Goal: Transaction & Acquisition: Purchase product/service

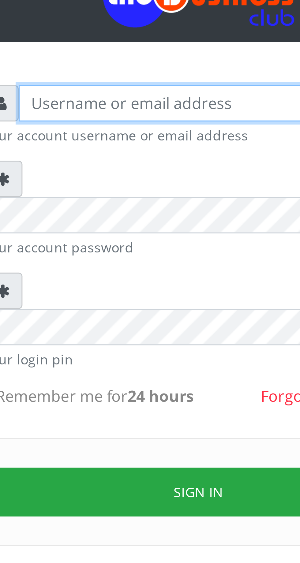
click at [117, 92] on input "text" at bounding box center [155, 90] width 126 height 12
type input "Musluky"
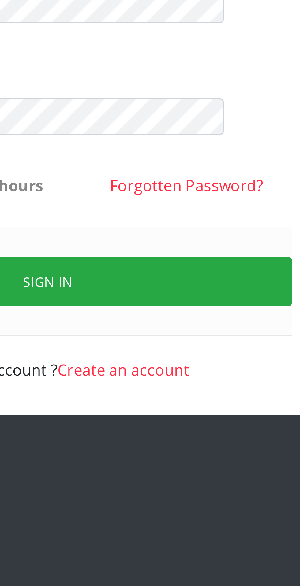
click at [165, 208] on button "Sign in" at bounding box center [150, 216] width 156 height 16
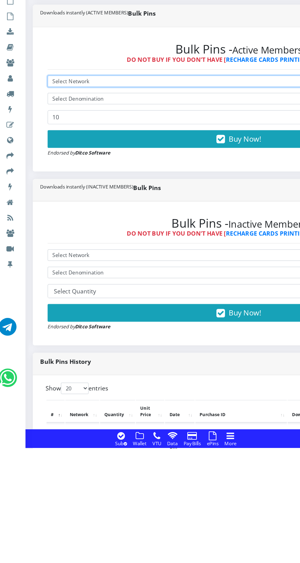
click at [99, 258] on select "Select Network MTN Globacom 9Mobile Airtel" at bounding box center [202, 258] width 317 height 9
select select "MTN"
click at [44, 255] on select "Select Network MTN Globacom 9Mobile Airtel" at bounding box center [202, 258] width 317 height 9
click at [117, 263] on select "Select Network MTN Globacom 9Mobile Airtel" at bounding box center [202, 258] width 317 height 9
click at [44, 255] on select "Select Network MTN Globacom 9Mobile Airtel" at bounding box center [202, 258] width 317 height 9
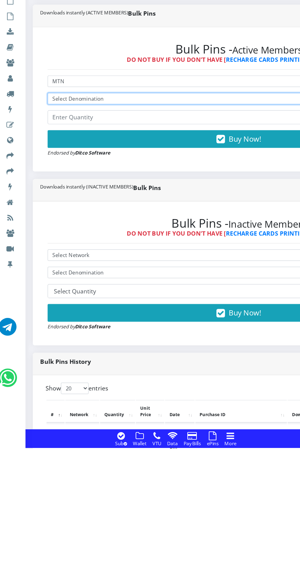
click at [114, 272] on select "Select Denomination MTN NGN100 - ₦96.98 MTN NGN200 - ₦193.96 MTN NGN400 - ₦387.…" at bounding box center [202, 272] width 317 height 9
select select "193.96-200"
click at [44, 270] on select "Select Denomination MTN NGN100 - ₦96.98 MTN NGN200 - ₦193.96 MTN NGN400 - ₦387.…" at bounding box center [202, 272] width 317 height 9
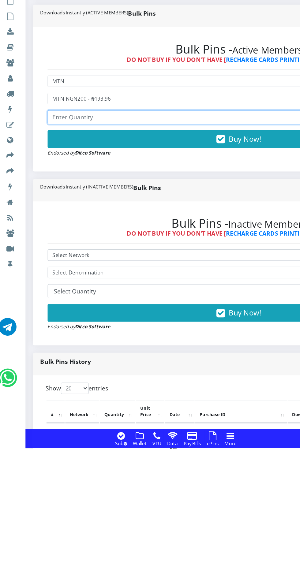
click at [121, 290] on input "number" at bounding box center [202, 289] width 317 height 12
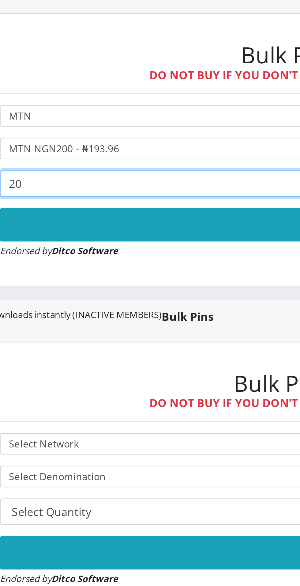
type input "20"
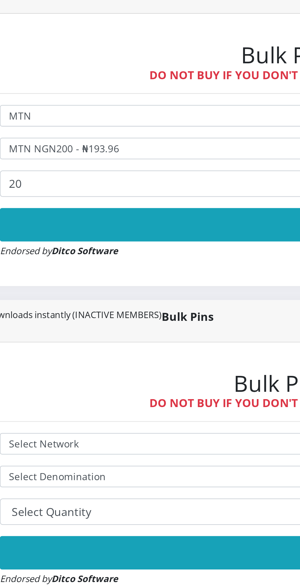
click at [155, 305] on button "Buy Now!" at bounding box center [202, 306] width 317 height 15
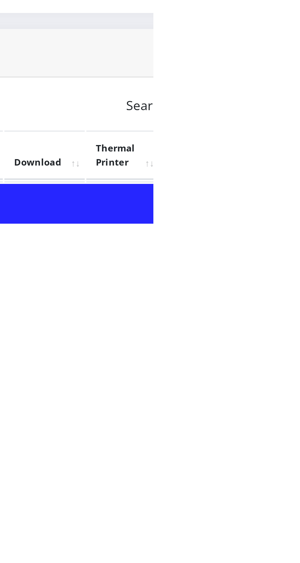
click at [295, 556] on link "PoS Paper (RawBT)" at bounding box center [286, 557] width 17 height 11
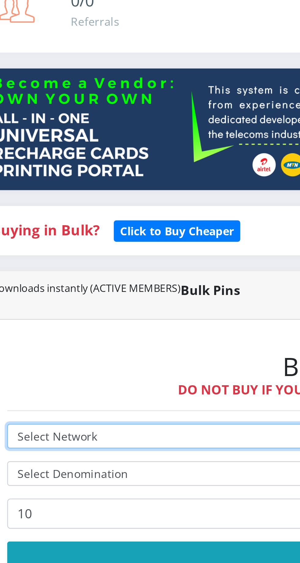
click at [77, 263] on select "Select Network MTN Globacom 9Mobile Airtel" at bounding box center [202, 262] width 317 height 9
select select "Glo"
click at [44, 259] on select "Select Network MTN Globacom 9Mobile Airtel" at bounding box center [202, 262] width 317 height 9
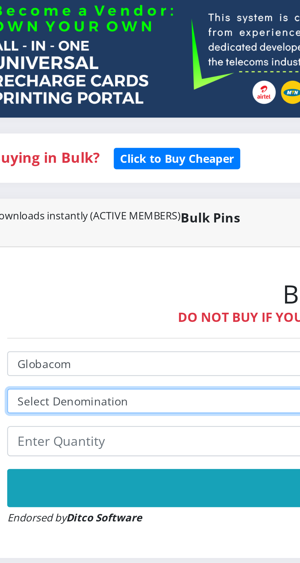
click at [87, 279] on select "Select Denomination Glo NGN100 - ₦96.50 Glo NGN200 - ₦193.00 Glo NGN500 - ₦482.…" at bounding box center [202, 276] width 317 height 9
select select "482.5-500"
click at [44, 274] on select "Select Denomination Glo NGN100 - ₦96.50 Glo NGN200 - ₦193.00 Glo NGN500 - ₦482.…" at bounding box center [202, 276] width 317 height 9
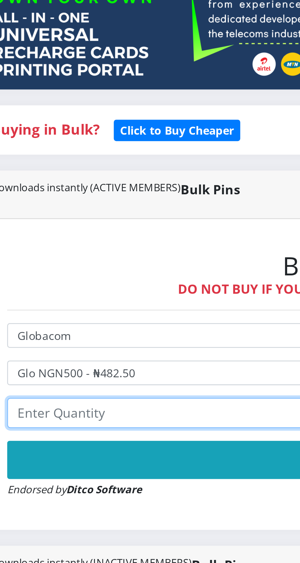
click at [89, 294] on input "number" at bounding box center [202, 293] width 317 height 12
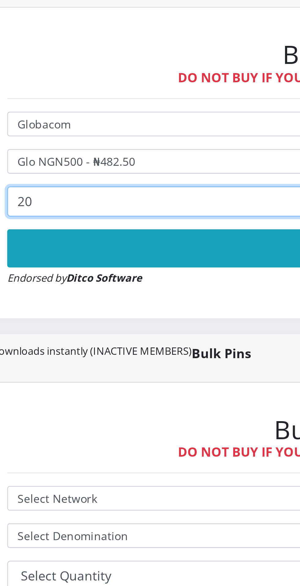
type input "20"
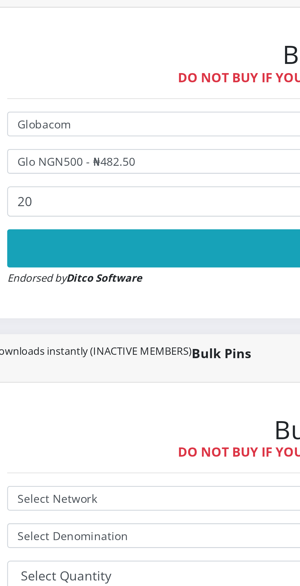
click at [103, 309] on button "Buy Now!" at bounding box center [202, 310] width 317 height 15
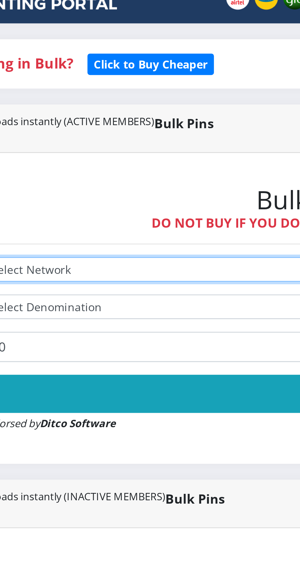
click at [97, 260] on select "Select Network MTN Globacom 9Mobile Airtel" at bounding box center [202, 262] width 317 height 9
select select "MTN"
click at [44, 259] on select "Select Network MTN Globacom 9Mobile Airtel" at bounding box center [202, 262] width 317 height 9
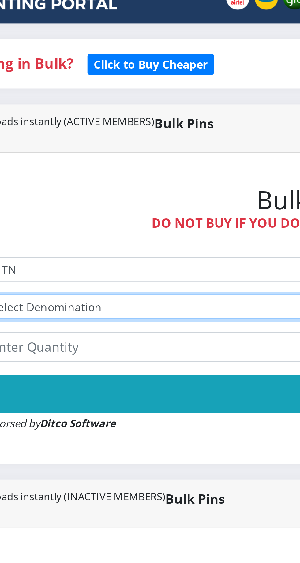
click at [91, 275] on select "Select Denomination MTN NGN100 - ₦96.98 MTN NGN200 - ₦193.96 MTN NGN400 - ₦387.…" at bounding box center [202, 276] width 317 height 9
select select "96.98-100"
click at [44, 274] on select "Select Denomination MTN NGN100 - ₦96.98 MTN NGN200 - ₦193.96 MTN NGN400 - ₦387.…" at bounding box center [202, 276] width 317 height 9
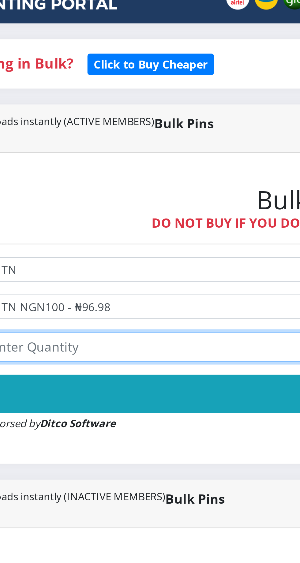
click at [89, 291] on input "number" at bounding box center [202, 293] width 317 height 12
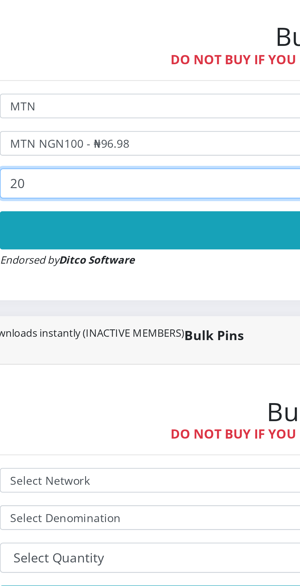
type input "20"
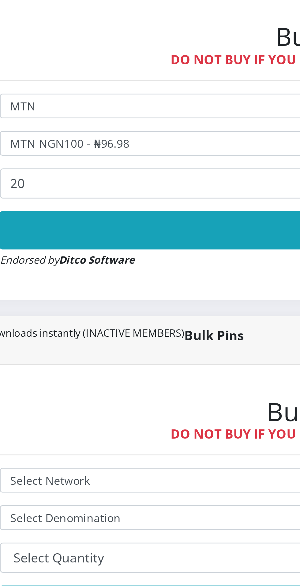
click at [120, 310] on button "Buy Now!" at bounding box center [202, 310] width 317 height 15
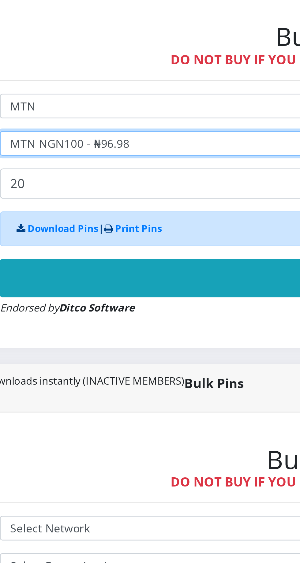
click at [92, 277] on select "Select Denomination MTN NGN100 - ₦96.98 MTN NGN200 - ₦193.96 MTN NGN400 - ₦387.…" at bounding box center [202, 276] width 317 height 9
select select "193.96-200"
click at [44, 274] on select "Select Denomination MTN NGN100 - ₦96.98 MTN NGN200 - ₦193.96 MTN NGN400 - ₦387.…" at bounding box center [202, 276] width 317 height 9
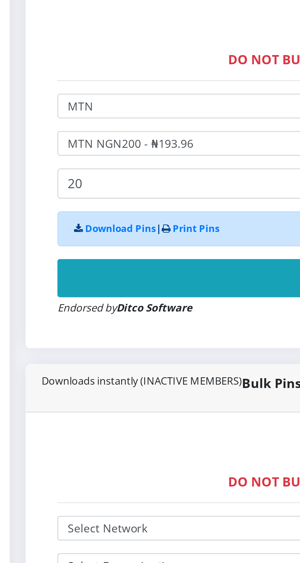
click at [93, 328] on button "Buy Now!" at bounding box center [202, 329] width 317 height 15
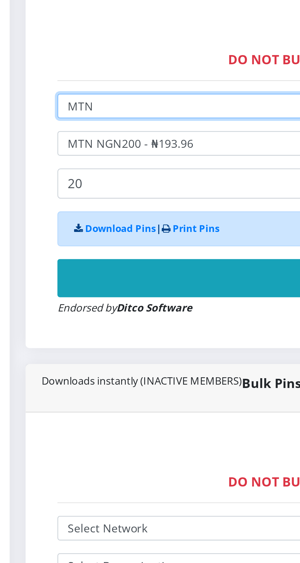
click at [79, 261] on select "Select Network MTN Globacom 9Mobile Airtel" at bounding box center [202, 262] width 317 height 9
select select "Glo"
click at [44, 259] on select "Select Network MTN Globacom 9Mobile Airtel" at bounding box center [202, 262] width 317 height 9
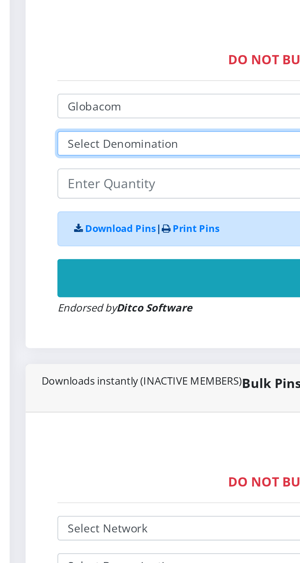
click at [88, 274] on select "Select Denomination Glo NGN100 - ₦96.50 Glo NGN200 - ₦193.00 Glo NGN500 - ₦482.…" at bounding box center [202, 276] width 317 height 9
select select "96.5-100"
click at [44, 274] on select "Select Denomination Glo NGN100 - ₦96.50 Glo NGN200 - ₦193.00 Glo NGN500 - ₦482.…" at bounding box center [202, 276] width 317 height 9
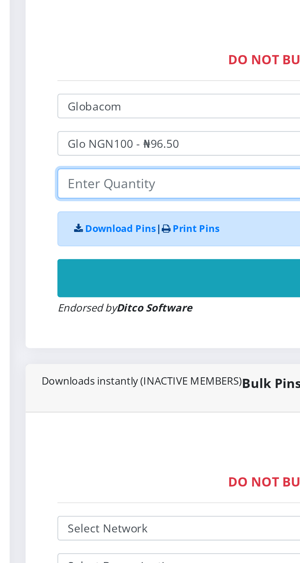
click at [83, 294] on input "number" at bounding box center [202, 293] width 317 height 12
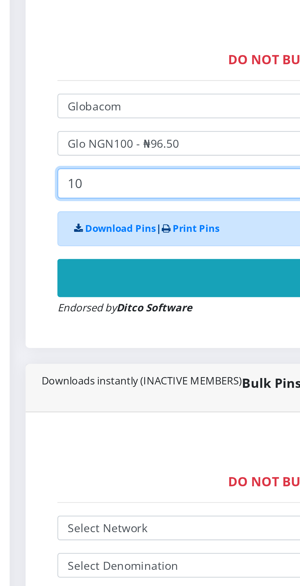
type input "10"
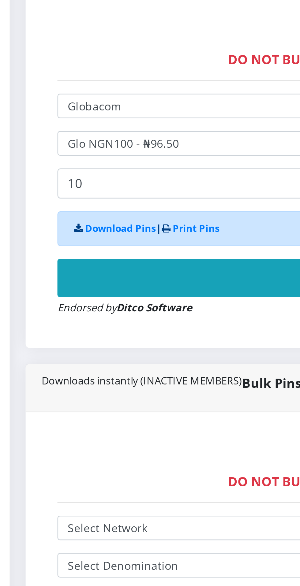
click at [107, 328] on button "Buy Now!" at bounding box center [202, 329] width 317 height 15
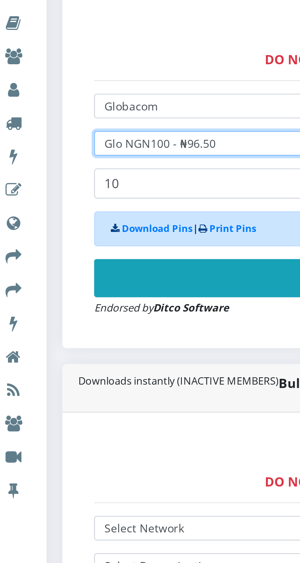
click at [84, 276] on select "Select Denomination Glo NGN100 - ₦96.50 Glo NGN200 - ₦193.00 Glo NGN500 - ₦482.…" at bounding box center [202, 276] width 317 height 9
select select "193-200"
click at [44, 274] on select "Select Denomination Glo NGN100 - ₦96.50 Glo NGN200 - ₦193.00 Glo NGN500 - ₦482.…" at bounding box center [202, 276] width 317 height 9
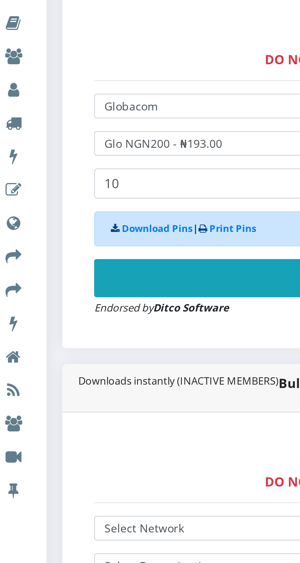
click at [92, 327] on button "Buy Now!" at bounding box center [202, 329] width 317 height 15
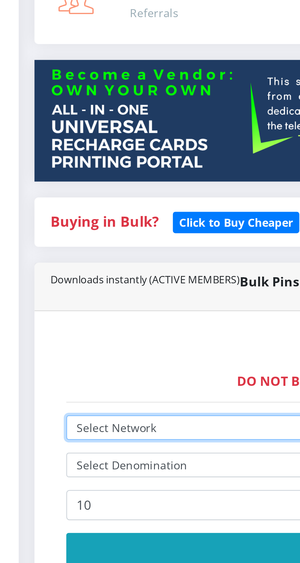
click at [74, 265] on select "Select Network MTN Globacom 9Mobile Airtel" at bounding box center [202, 262] width 317 height 9
select select "Glo"
click at [44, 259] on select "Select Network MTN Globacom 9Mobile Airtel" at bounding box center [202, 262] width 317 height 9
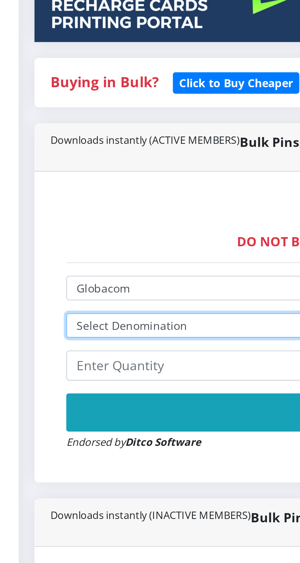
click at [77, 279] on select "Select Denomination Glo NGN100 - ₦96.50 Glo NGN200 - ₦193.00 Glo NGN500 - ₦482.…" at bounding box center [202, 276] width 317 height 9
select select "193-200"
click at [44, 274] on select "Select Denomination Glo NGN100 - ₦96.50 Glo NGN200 - ₦193.00 Glo NGN500 - ₦482.…" at bounding box center [202, 276] width 317 height 9
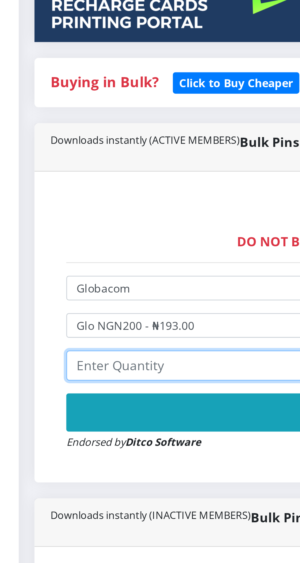
click at [73, 291] on input "number" at bounding box center [202, 293] width 317 height 12
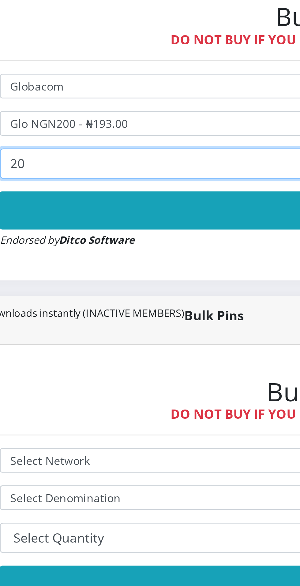
type input "20"
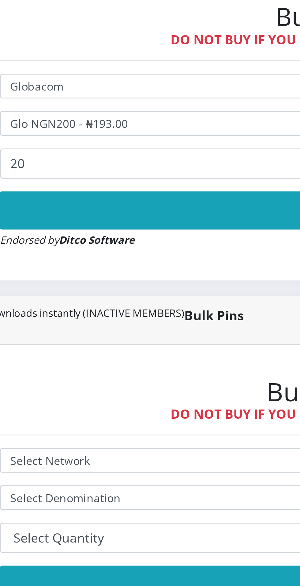
click at [129, 312] on button "Buy Now!" at bounding box center [202, 310] width 317 height 15
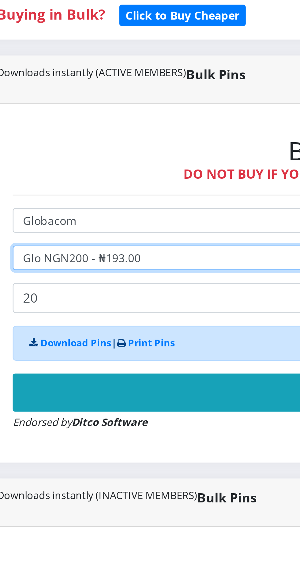
click at [92, 279] on select "Select Denomination Glo NGN100 - ₦96.50 Glo NGN200 - ₦193.00 Glo NGN500 - ₦482.…" at bounding box center [202, 276] width 317 height 9
select select "96.5-100"
click at [44, 274] on select "Select Denomination Glo NGN100 - ₦96.50 Glo NGN200 - ₦193.00 Glo NGN500 - ₦482.…" at bounding box center [202, 276] width 317 height 9
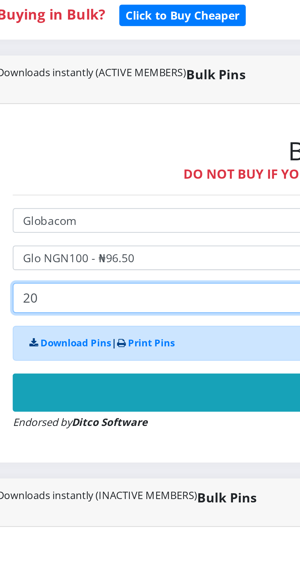
click at [83, 292] on input "20" at bounding box center [202, 293] width 317 height 12
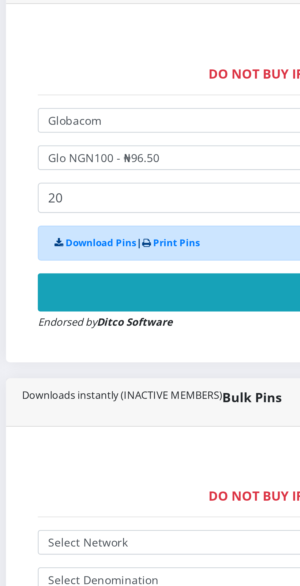
click at [102, 330] on button "Buy Now!" at bounding box center [202, 329] width 317 height 15
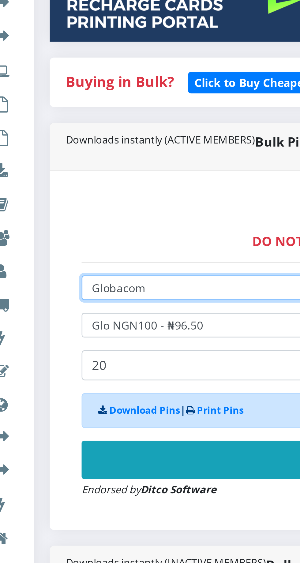
click at [85, 260] on select "Select Network MTN Globacom 9Mobile Airtel" at bounding box center [202, 262] width 317 height 9
select select "Airtel"
click at [44, 259] on select "Select Network MTN Globacom 9Mobile Airtel" at bounding box center [202, 262] width 317 height 9
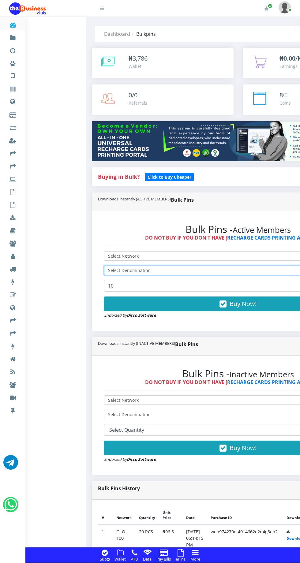
click at [143, 268] on select "Select Denomination" at bounding box center [238, 270] width 268 height 9
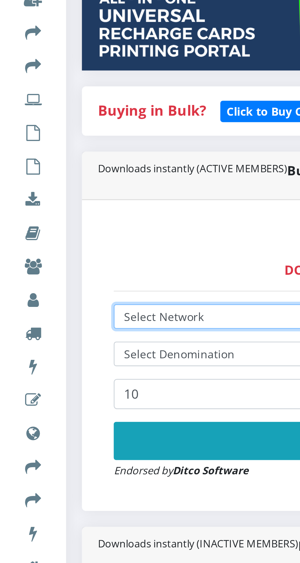
click at [70, 264] on select "Select Network MTN Globacom 9Mobile Airtel" at bounding box center [202, 262] width 317 height 9
select select "Airtel"
click at [44, 259] on select "Select Network MTN Globacom 9Mobile Airtel" at bounding box center [202, 262] width 317 height 9
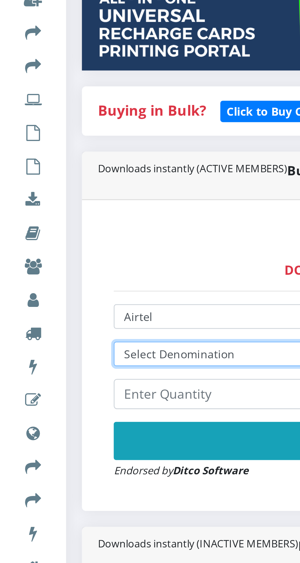
click at [72, 275] on select "Select Denomination" at bounding box center [202, 276] width 317 height 9
select select "192.74-200"
click at [44, 274] on select "Select Denomination Airtel NGN100 - ₦96.37 Airtel NGN200 - ₦192.74 Airtel NGN50…" at bounding box center [202, 276] width 317 height 9
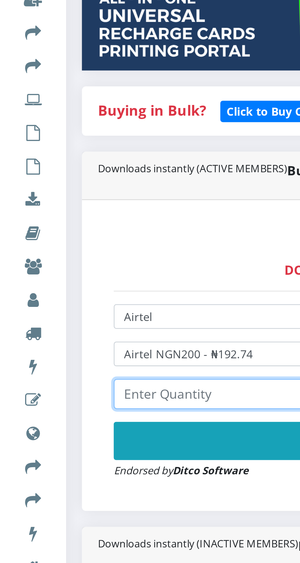
click at [64, 292] on input "number" at bounding box center [202, 293] width 317 height 12
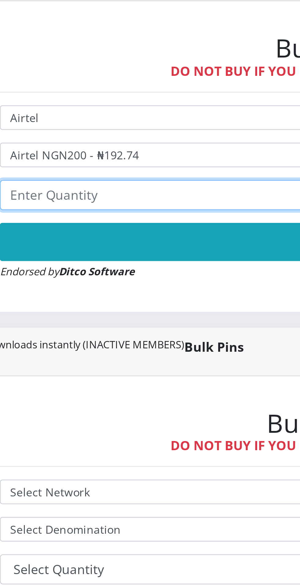
type input "0"
type input "10"
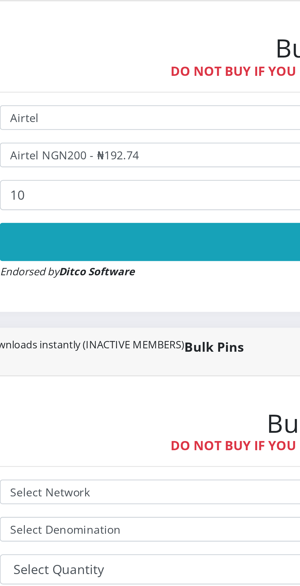
click at [113, 311] on button "Buy Now!" at bounding box center [202, 310] width 317 height 15
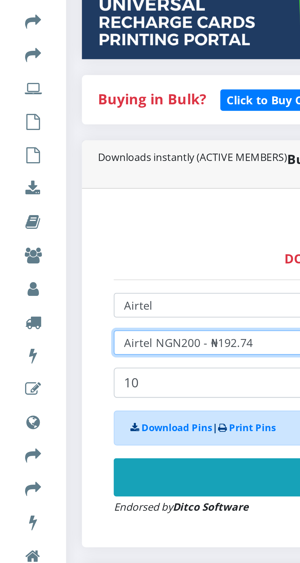
click at [84, 277] on select "Select Denomination Airtel NGN100 - ₦96.37 Airtel NGN200 - ₦192.74 Airtel NGN50…" at bounding box center [202, 276] width 317 height 9
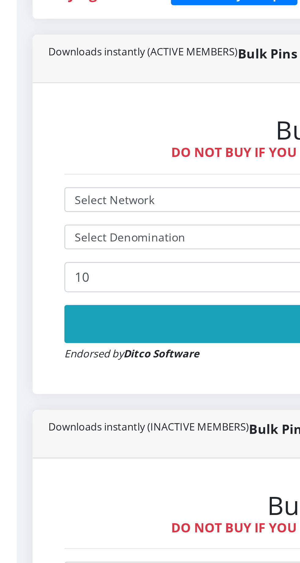
scroll to position [34, 0]
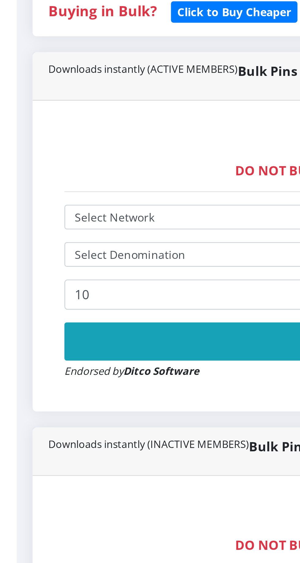
select select "Airtel"
click at [104, 234] on select "Select Network MTN Globacom 9Mobile Airtel" at bounding box center [262, 228] width 317 height 9
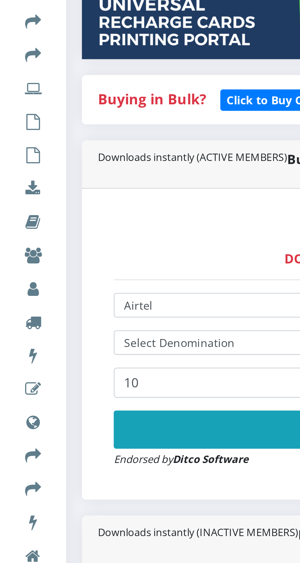
scroll to position [0, 0]
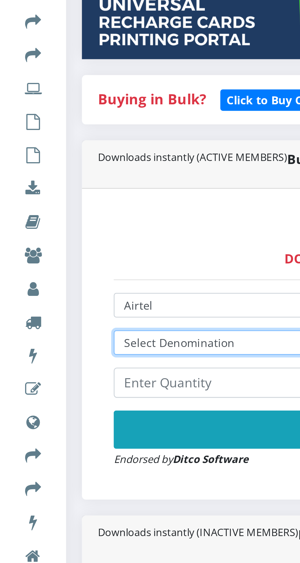
click at [71, 276] on select "Select Denomination Airtel NGN100 - ₦96.37 Airtel NGN200 - ₦192.74 Airtel NGN50…" at bounding box center [202, 276] width 317 height 9
select select "96.37-100"
click at [44, 274] on select "Select Denomination Airtel NGN100 - ₦96.37 Airtel NGN200 - ₦192.74 Airtel NGN50…" at bounding box center [202, 276] width 317 height 9
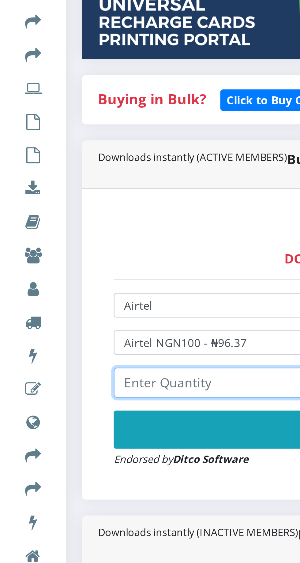
click at [61, 296] on input "number" at bounding box center [202, 293] width 317 height 12
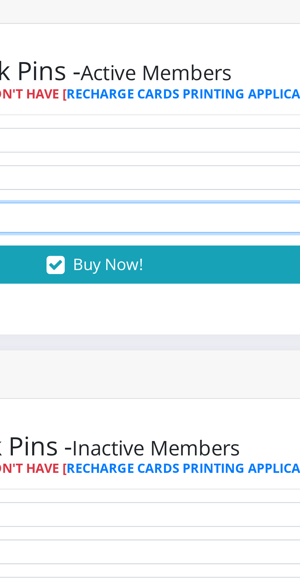
type input "18"
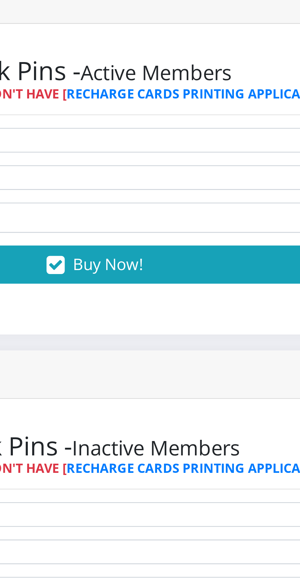
click at [210, 309] on span "Buy Now!" at bounding box center [207, 310] width 27 height 8
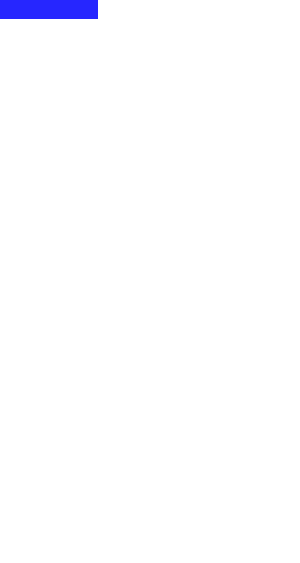
scroll to position [211, 0]
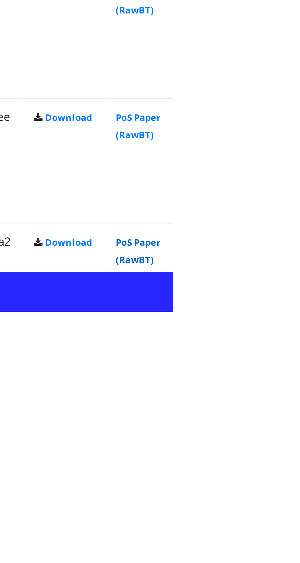
click at [295, 540] on link "PoS Paper (RawBT)" at bounding box center [286, 539] width 17 height 11
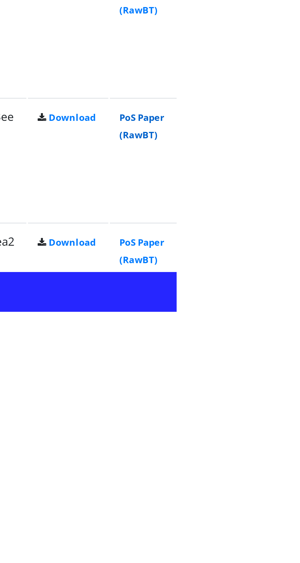
click at [295, 490] on link "PoS Paper (RawBT)" at bounding box center [286, 491] width 17 height 11
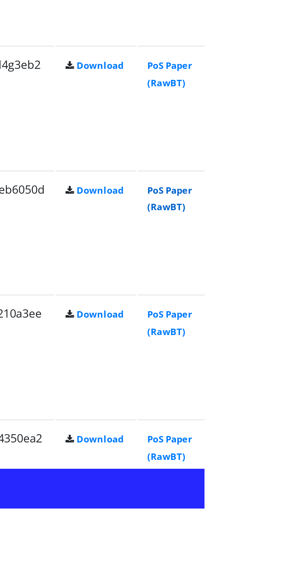
click at [295, 443] on link "PoS Paper (RawBT)" at bounding box center [286, 443] width 17 height 11
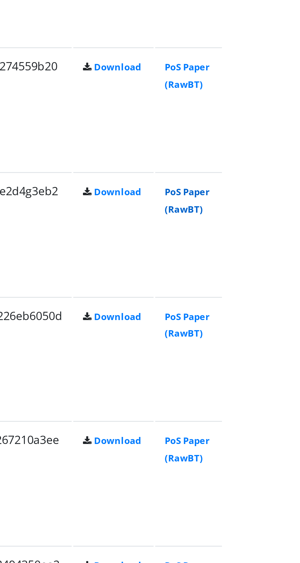
click at [295, 395] on link "PoS Paper (RawBT)" at bounding box center [286, 395] width 17 height 11
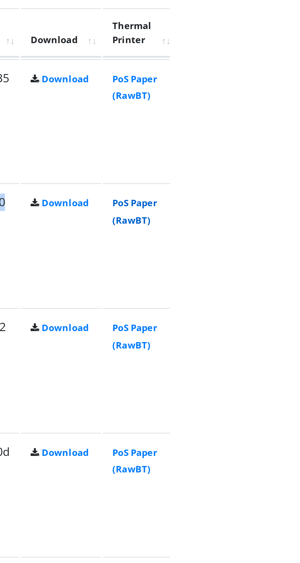
click at [295, 347] on link "PoS Paper (RawBT)" at bounding box center [286, 347] width 17 height 11
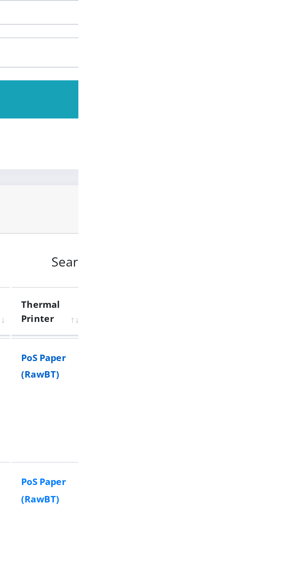
click at [295, 303] on link "PoS Paper (RawBT)" at bounding box center [286, 299] width 17 height 11
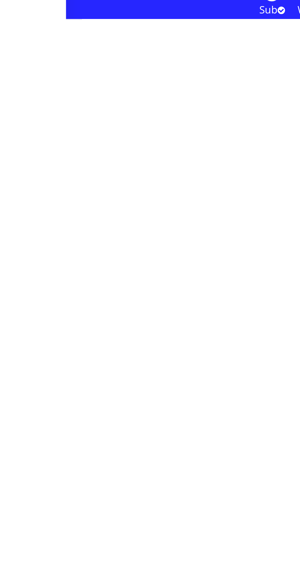
scroll to position [393, 0]
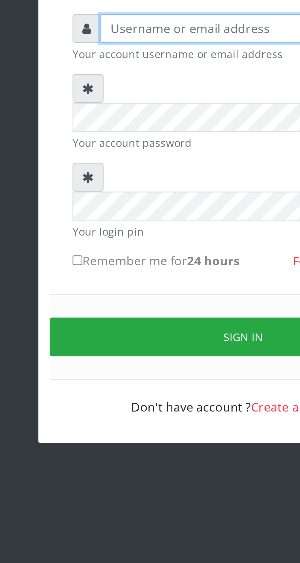
type input "Musluky"
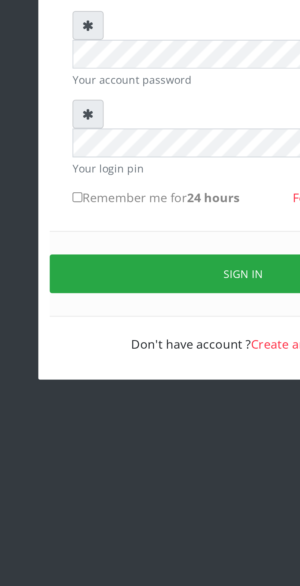
click at [153, 208] on button "Sign in" at bounding box center [150, 216] width 156 height 16
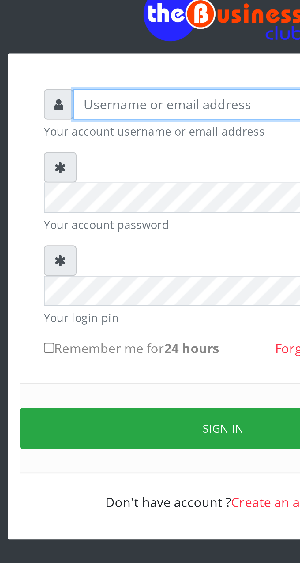
click at [112, 91] on input "text" at bounding box center [155, 90] width 126 height 12
type input "Musluky"
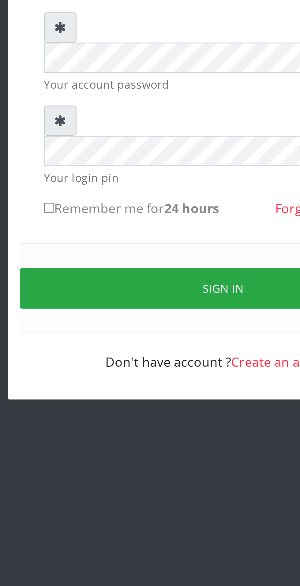
click at [141, 208] on button "Sign in" at bounding box center [150, 216] width 156 height 16
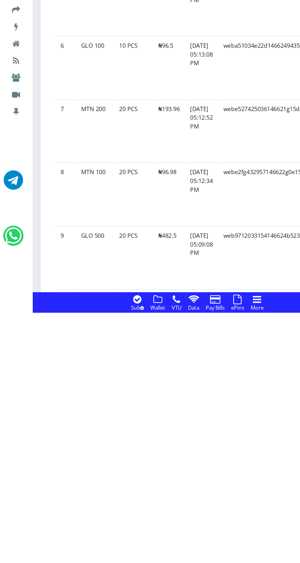
scroll to position [435, 0]
